Goal: Navigation & Orientation: Go to known website

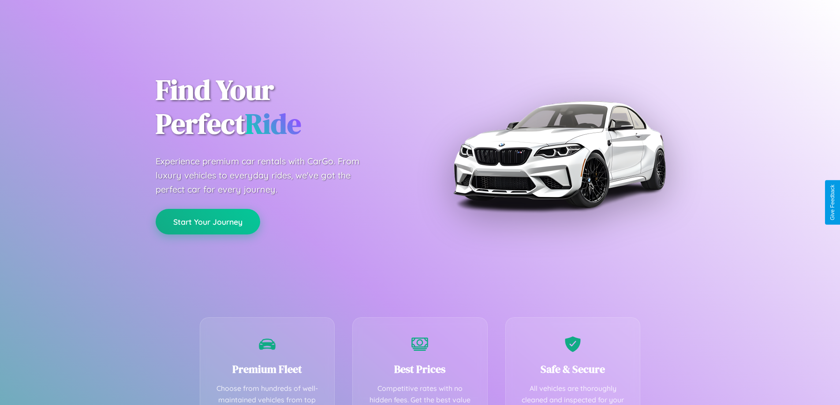
click at [208, 222] on button "Start Your Journey" at bounding box center [208, 222] width 105 height 26
click at [208, 221] on button "Start Your Journey" at bounding box center [208, 222] width 105 height 26
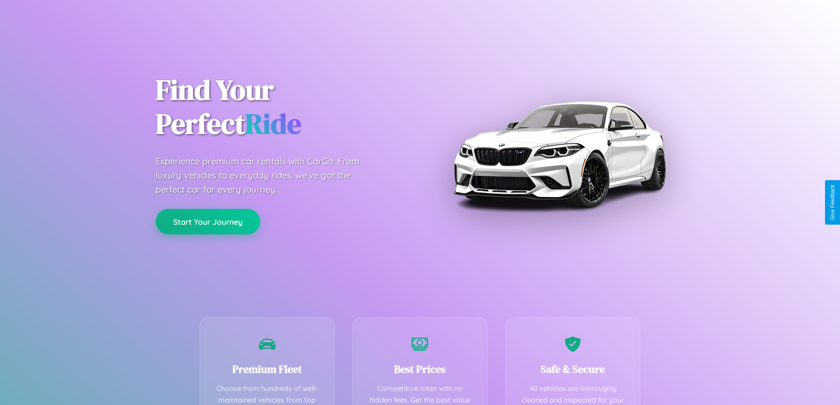
click at [208, 221] on button "Start Your Journey" at bounding box center [208, 222] width 105 height 26
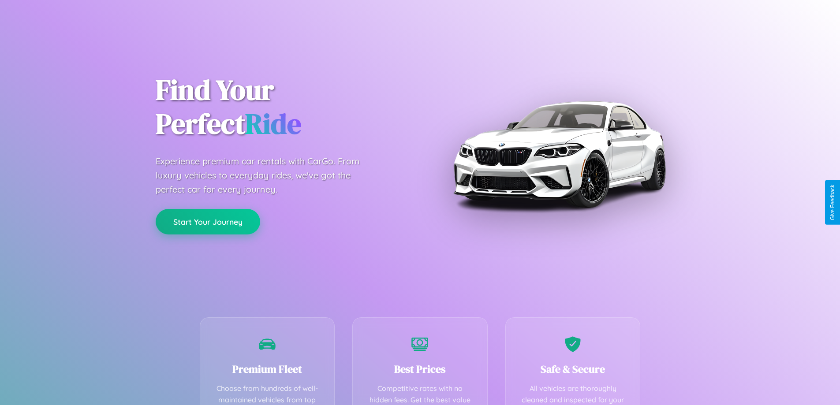
click at [208, 221] on button "Start Your Journey" at bounding box center [208, 222] width 105 height 26
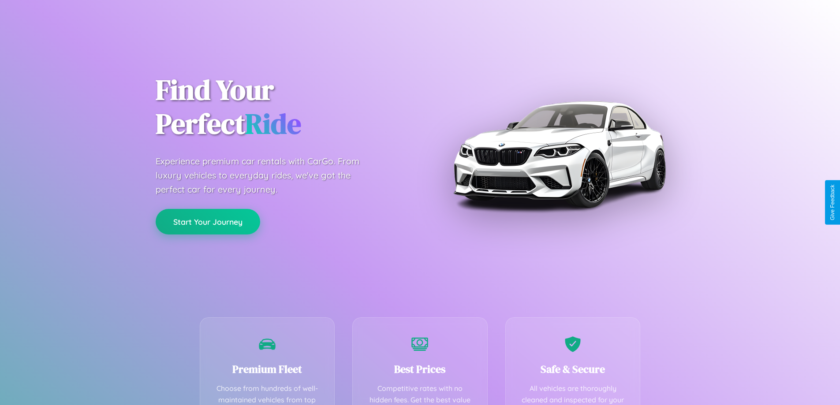
click at [208, 221] on button "Start Your Journey" at bounding box center [208, 222] width 105 height 26
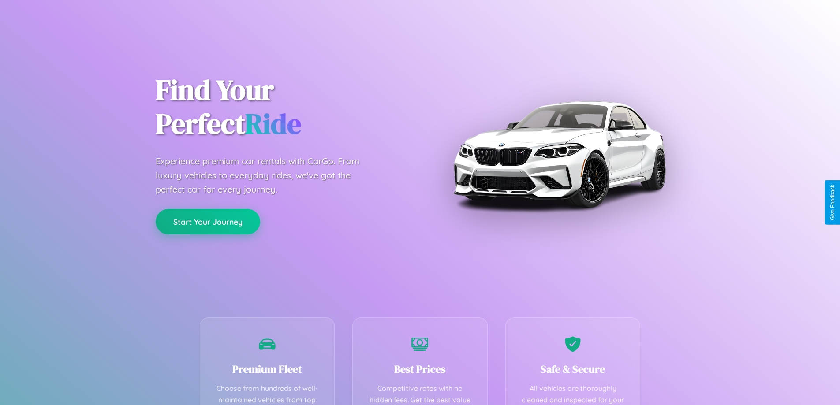
click at [208, 221] on button "Start Your Journey" at bounding box center [208, 222] width 105 height 26
